Goal: Check status: Check status

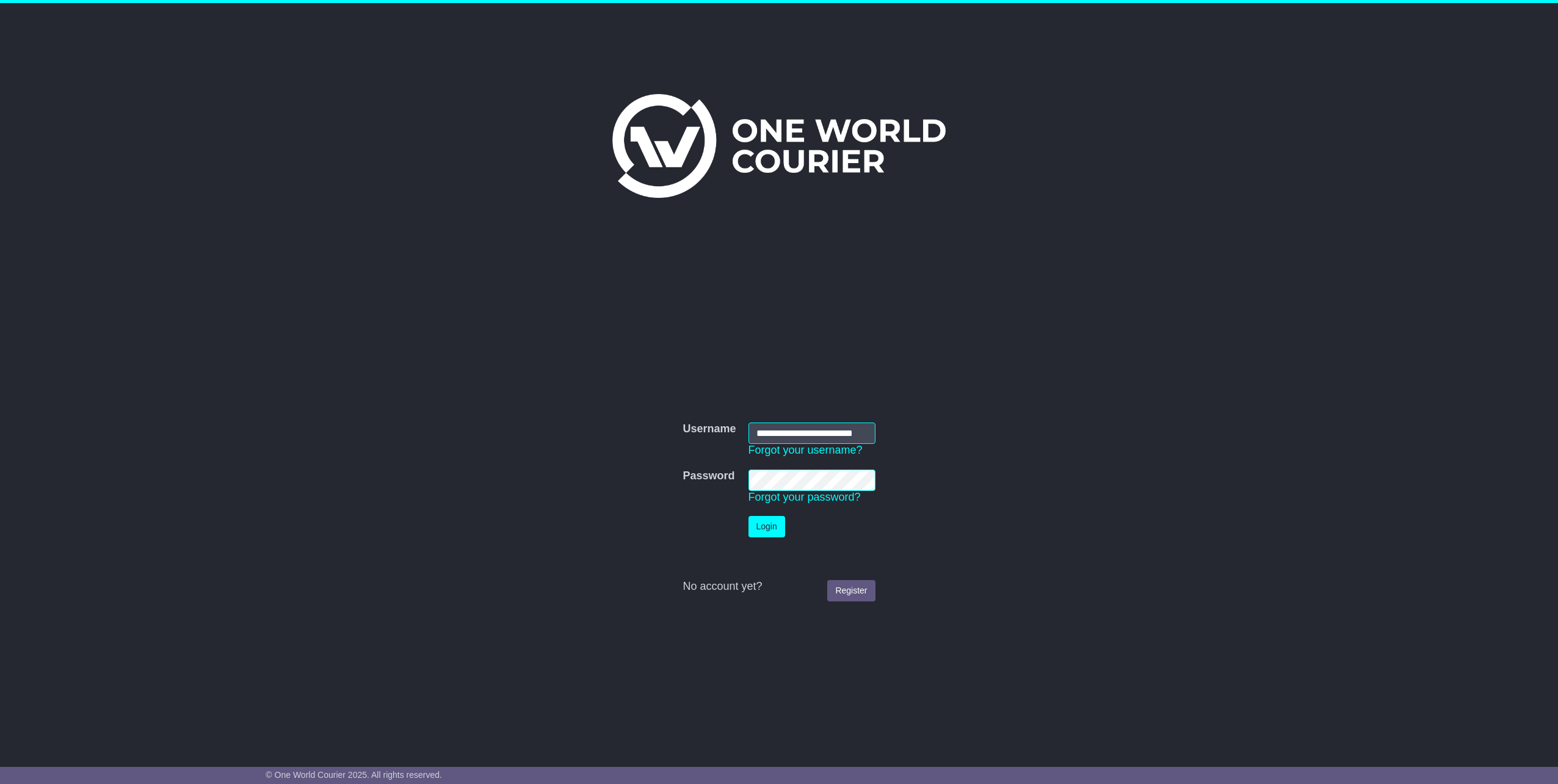
scroll to position [0, 18]
